Goal: Transaction & Acquisition: Purchase product/service

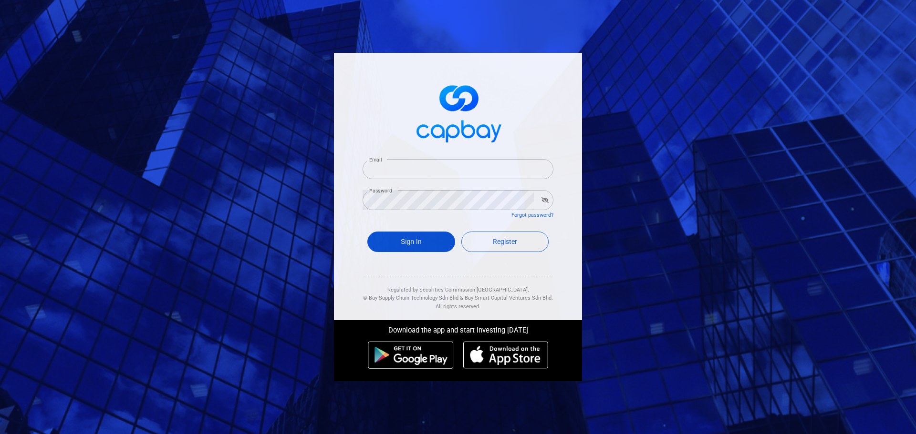
type input "[EMAIL_ADDRESS][DOMAIN_NAME]"
click at [410, 247] on button "Sign In" at bounding box center [411, 242] width 88 height 21
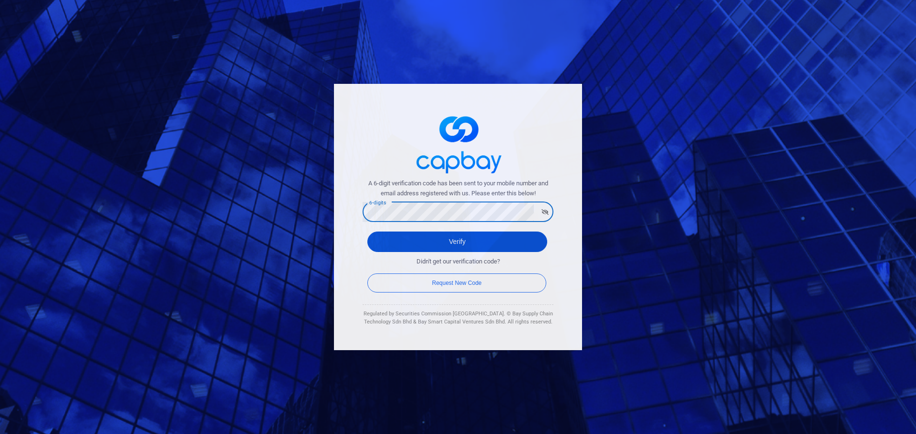
click at [377, 237] on button "Verify" at bounding box center [457, 242] width 180 height 21
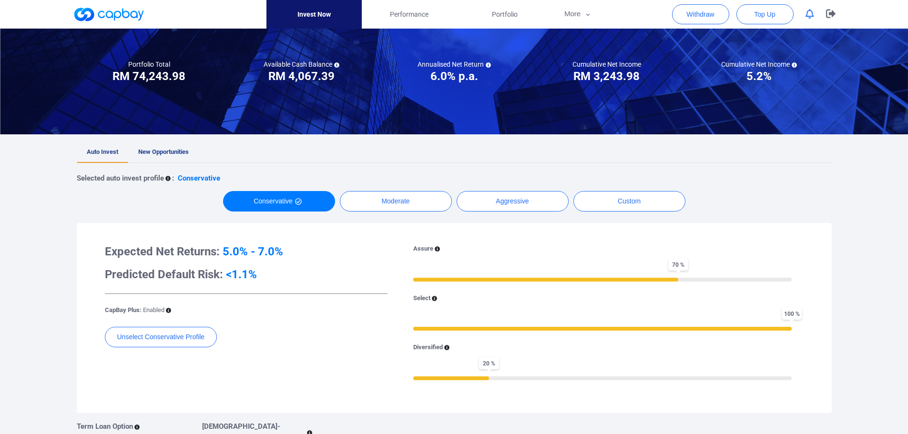
scroll to position [95, 0]
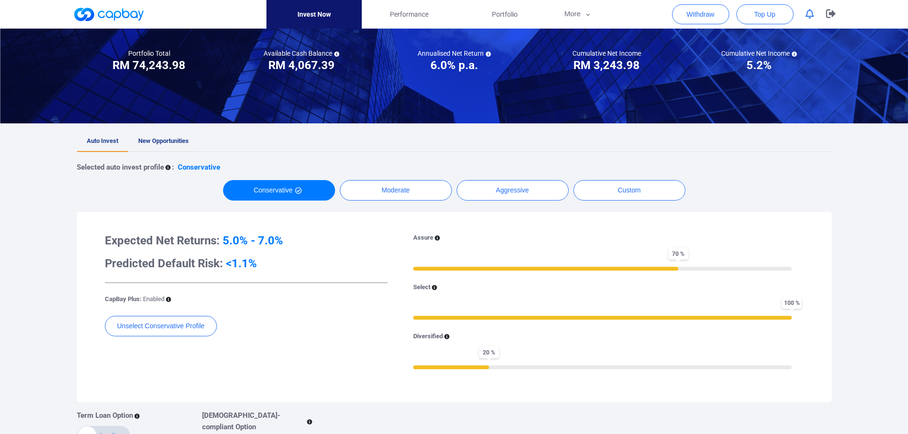
click at [176, 140] on span "New Opportunities" at bounding box center [163, 140] width 51 height 7
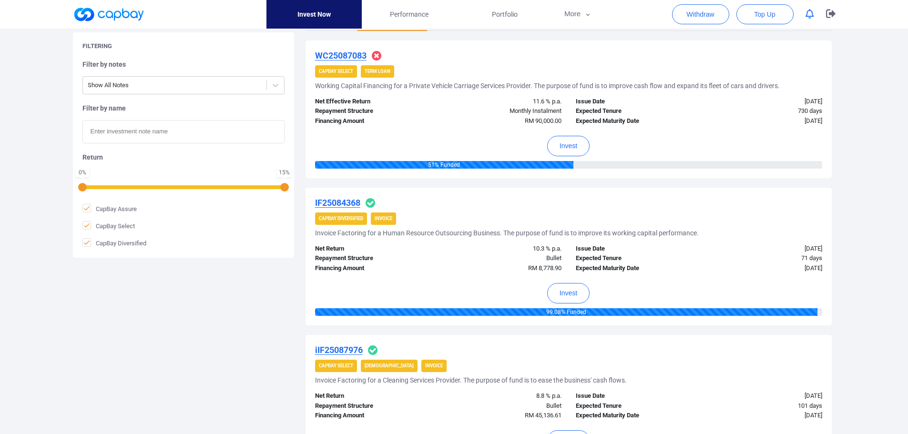
scroll to position [191, 0]
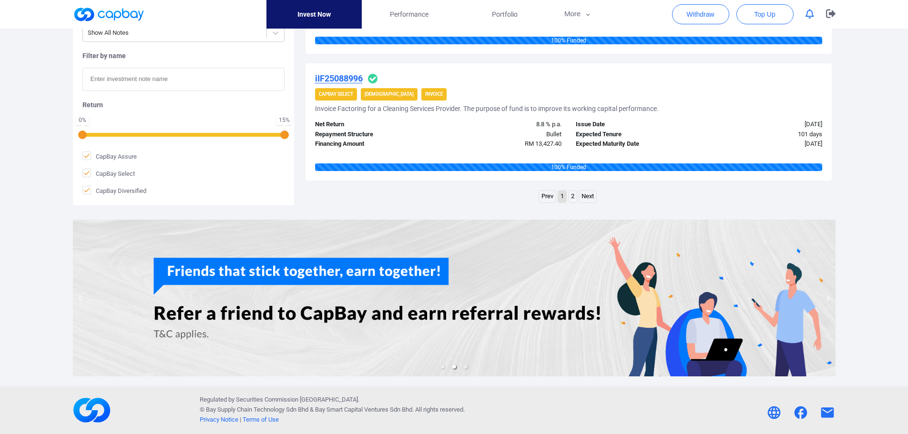
click at [571, 196] on link "2" at bounding box center [573, 197] width 8 height 12
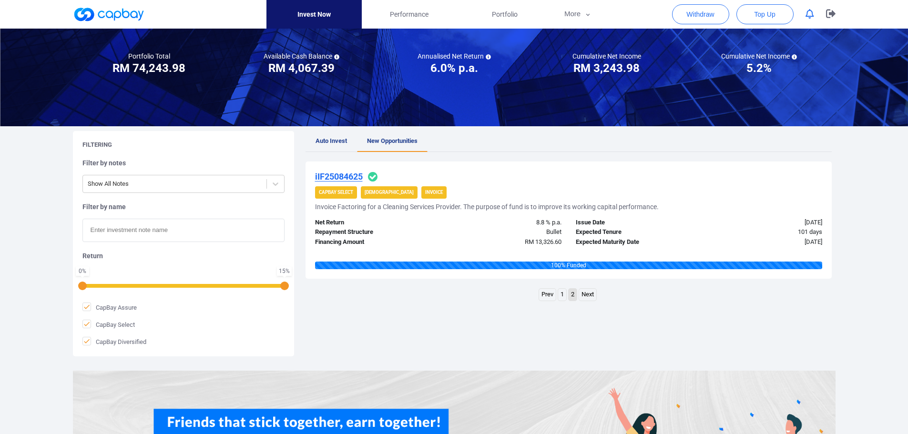
scroll to position [30, 0]
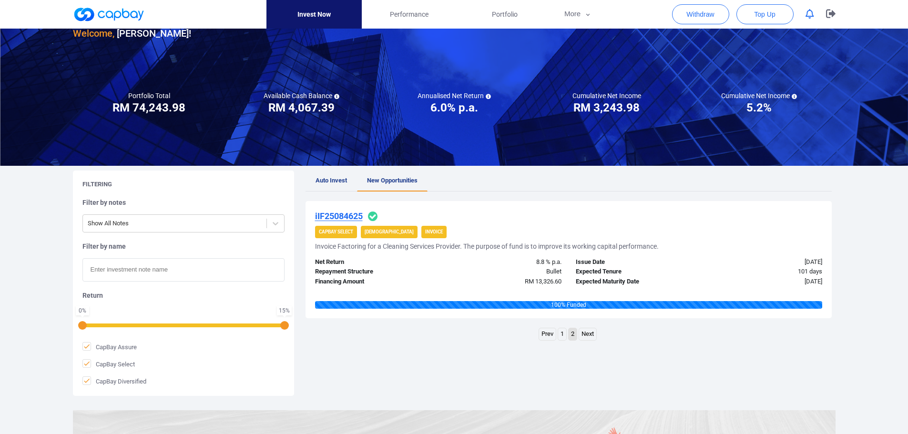
click at [561, 334] on link "1" at bounding box center [562, 335] width 8 height 12
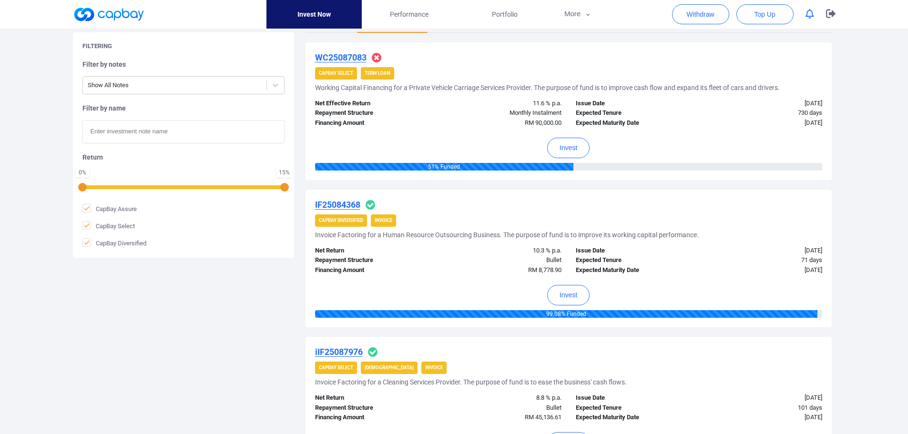
scroll to position [173, 0]
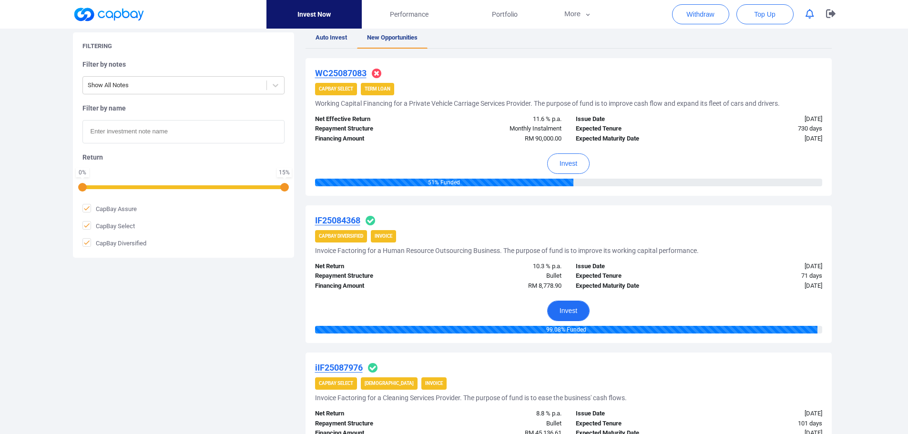
click at [573, 314] on button "Invest" at bounding box center [568, 311] width 42 height 21
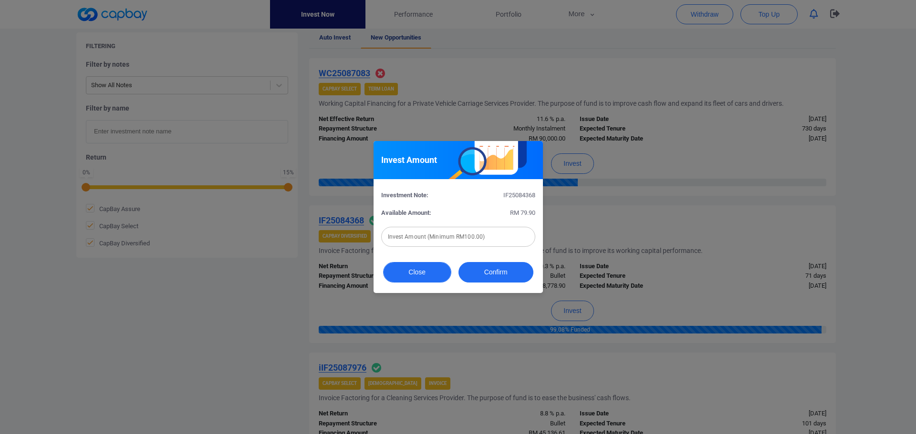
click at [419, 276] on button "Close" at bounding box center [417, 272] width 68 height 21
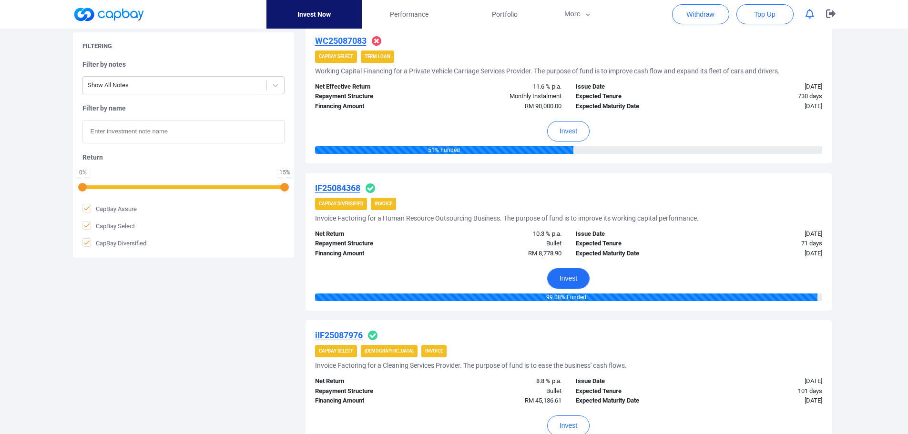
scroll to position [316, 0]
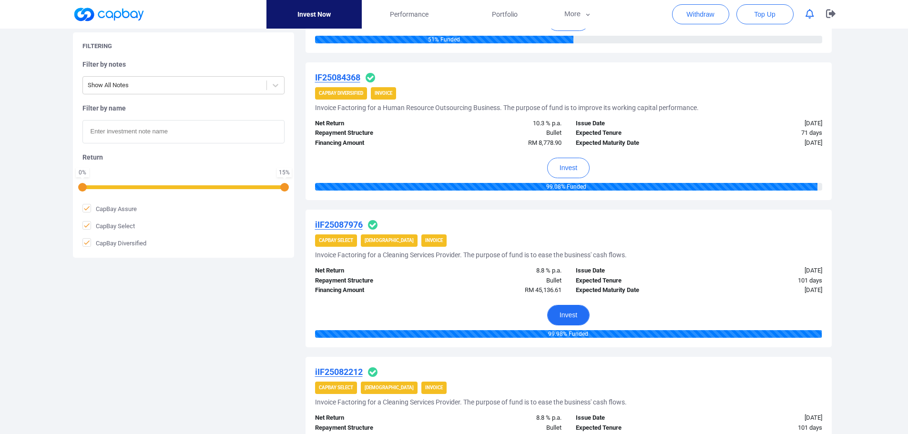
click at [582, 311] on button "Invest" at bounding box center [568, 315] width 42 height 21
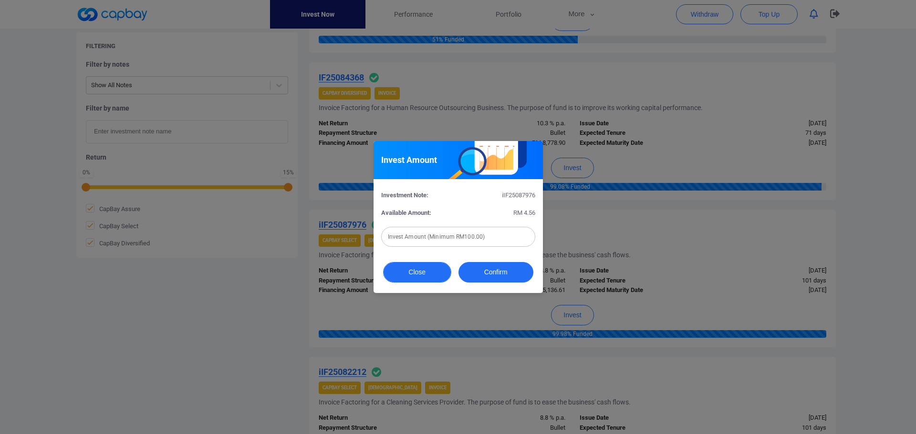
click at [433, 273] on button "Close" at bounding box center [417, 272] width 68 height 21
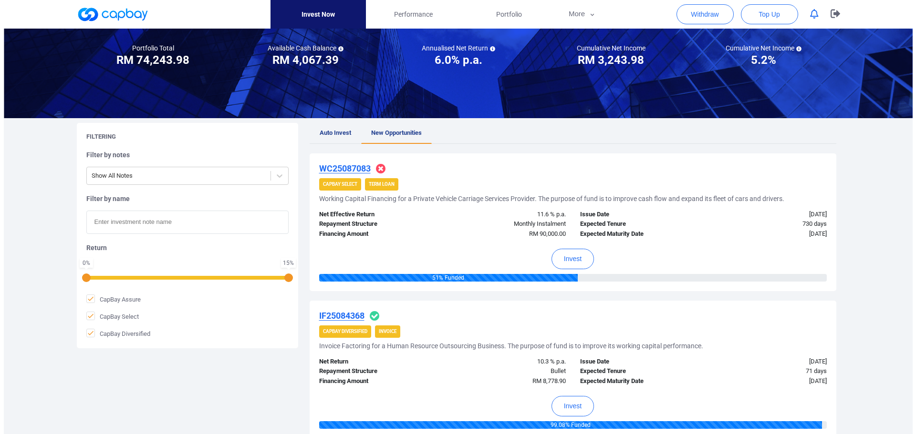
scroll to position [30, 0]
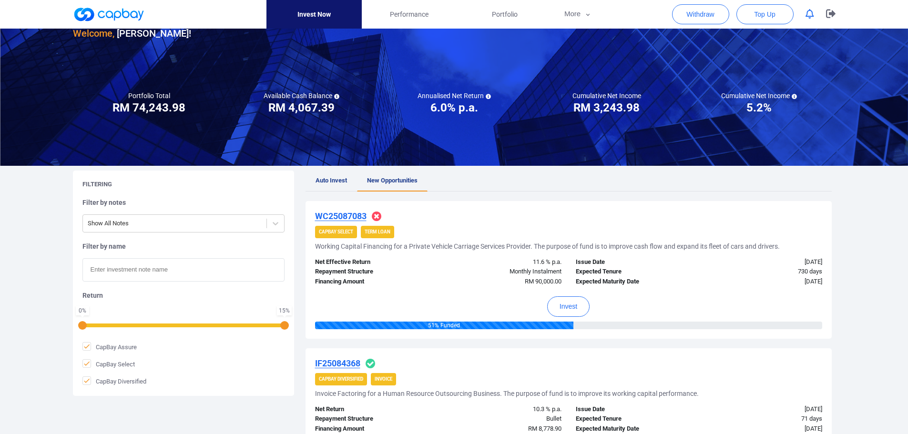
click at [341, 213] on u "WC25087083" at bounding box center [341, 216] width 52 height 10
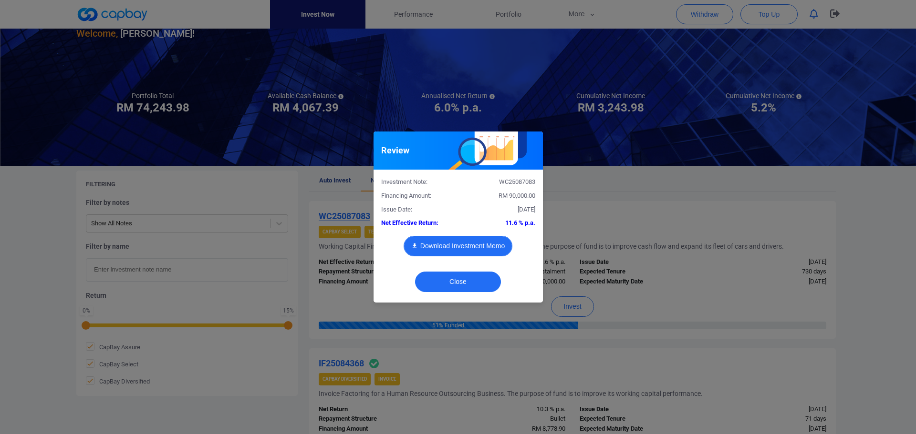
click at [484, 242] on button "Download Investment Memo" at bounding box center [457, 246] width 109 height 21
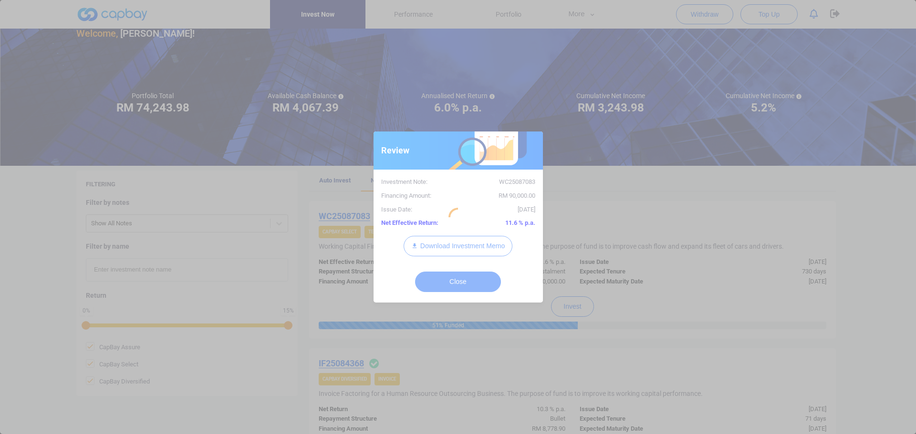
click at [591, 230] on div at bounding box center [458, 217] width 916 height 434
